Goal: Task Accomplishment & Management: Complete application form

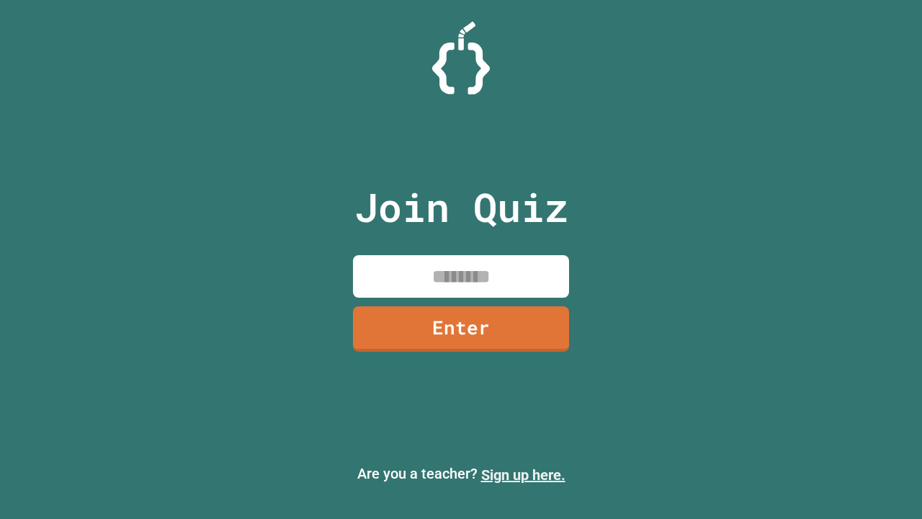
click at [523, 475] on link "Sign up here." at bounding box center [523, 474] width 84 height 17
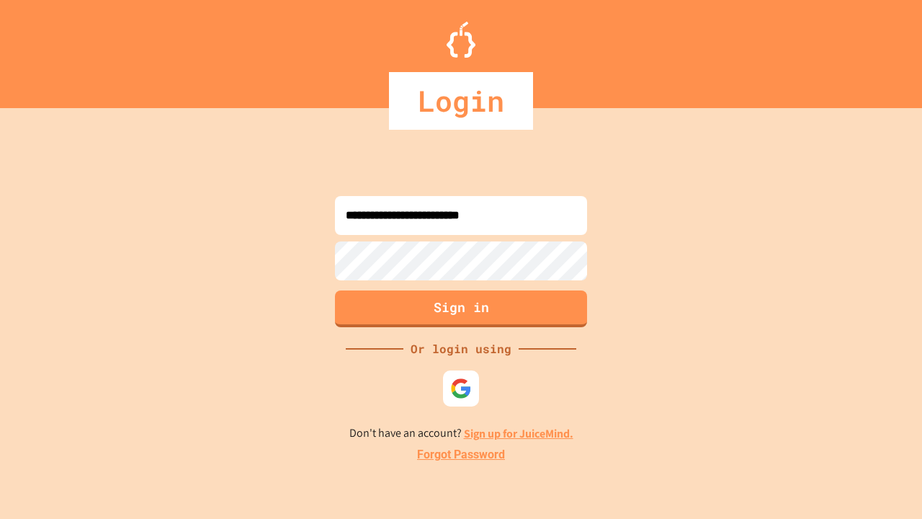
type input "**********"
